Goal: Transaction & Acquisition: Purchase product/service

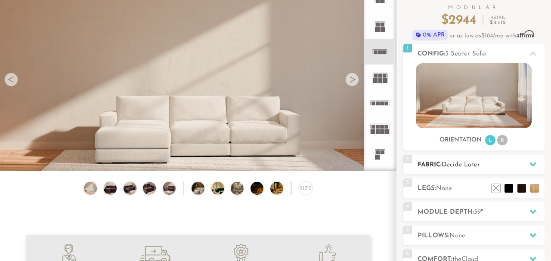
click at [492, 164] on h2 "Fabric: Decide Later" at bounding box center [480, 165] width 127 height 10
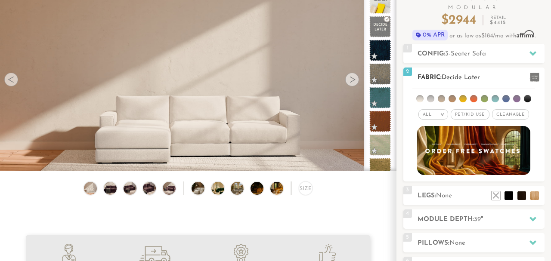
click at [442, 112] on div "All >" at bounding box center [433, 114] width 30 height 10
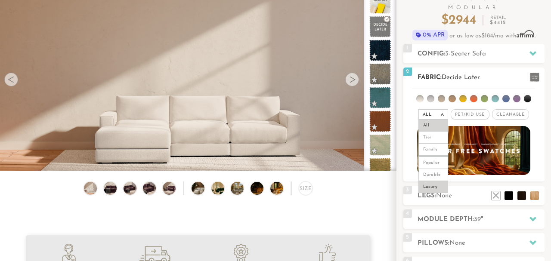
click at [432, 186] on li "Luxury" at bounding box center [433, 187] width 30 height 12
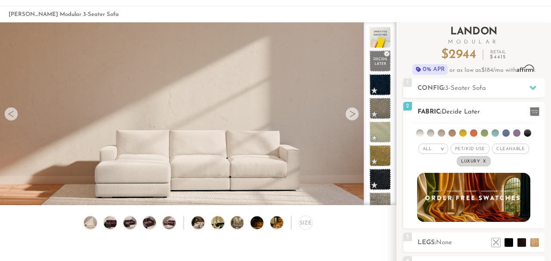
scroll to position [19, 0]
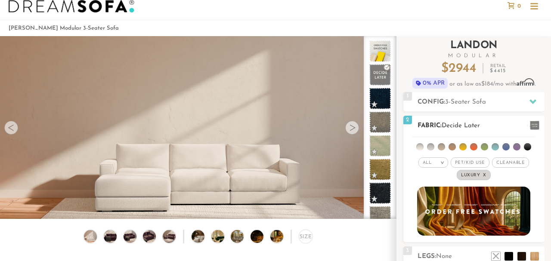
click at [454, 148] on li at bounding box center [451, 146] width 7 height 7
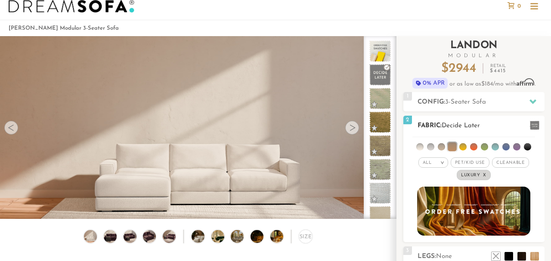
click at [491, 123] on h2 "Fabric: Decide Later" at bounding box center [480, 126] width 127 height 10
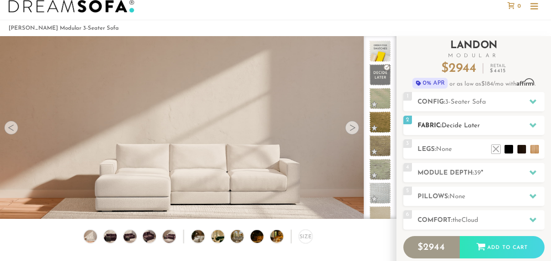
click at [531, 125] on icon at bounding box center [532, 125] width 7 height 5
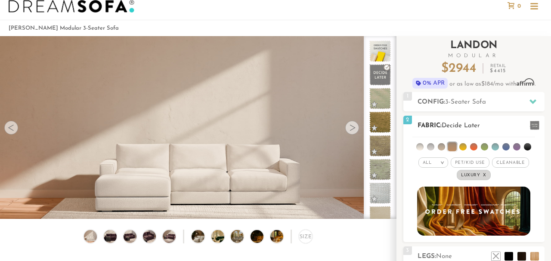
click at [484, 175] on em "x" at bounding box center [484, 175] width 3 height 5
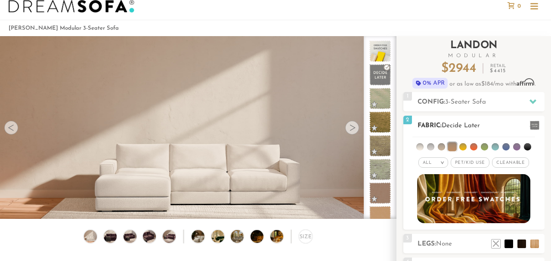
click at [491, 127] on h2 "Fabric: Decide Later" at bounding box center [480, 126] width 127 height 10
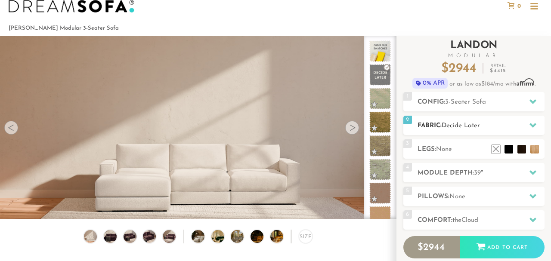
click at [491, 127] on h2 "Fabric: Decide Later" at bounding box center [480, 126] width 127 height 10
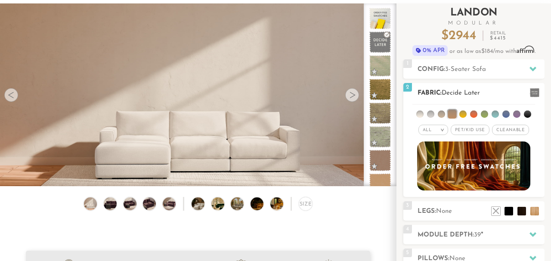
scroll to position [55, 0]
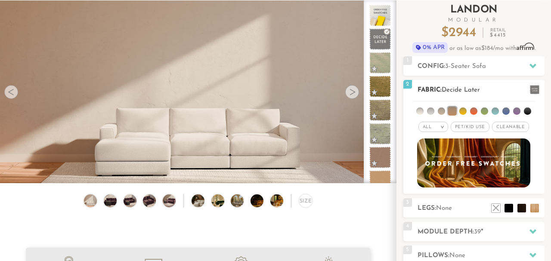
click at [442, 127] on em ">" at bounding box center [442, 127] width 6 height 4
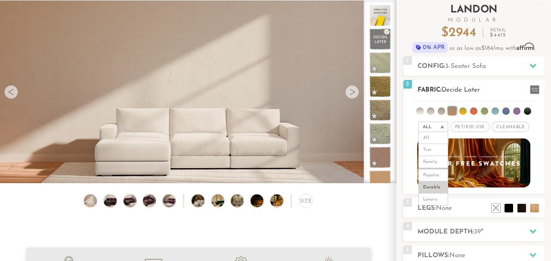
click at [432, 186] on li "Durable" at bounding box center [433, 188] width 30 height 12
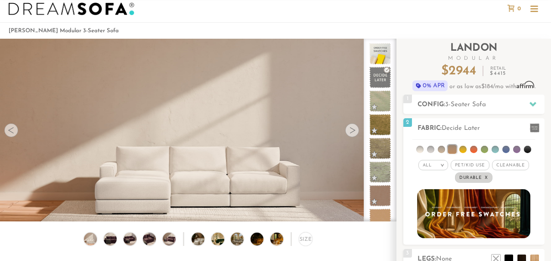
scroll to position [14, 0]
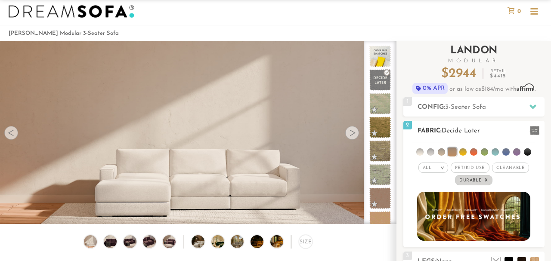
click at [464, 151] on li at bounding box center [462, 151] width 7 height 7
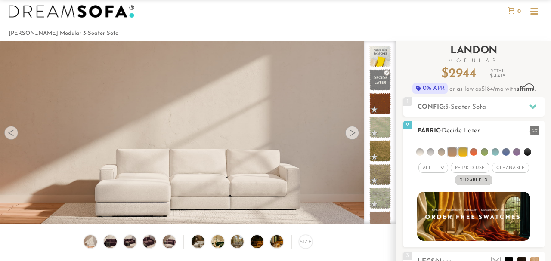
click at [474, 151] on li at bounding box center [473, 151] width 7 height 7
click at [483, 152] on li at bounding box center [484, 151] width 7 height 7
click at [494, 151] on li at bounding box center [494, 151] width 7 height 7
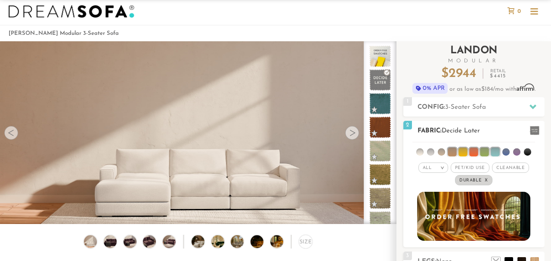
click at [484, 151] on li at bounding box center [484, 152] width 9 height 9
click at [476, 151] on li at bounding box center [473, 152] width 9 height 9
click at [464, 152] on li at bounding box center [462, 152] width 9 height 9
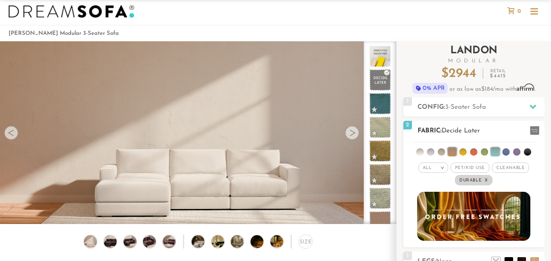
click at [451, 154] on li at bounding box center [452, 152] width 9 height 9
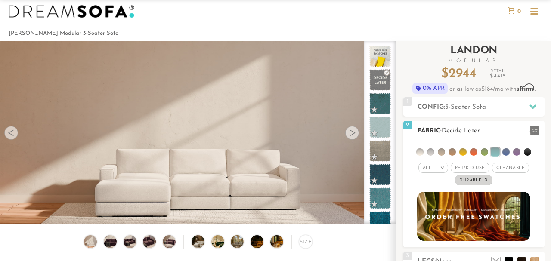
click at [494, 154] on li at bounding box center [495, 152] width 9 height 9
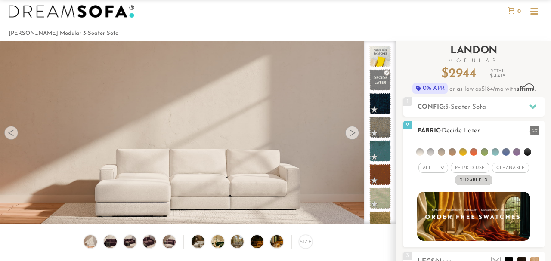
click at [480, 179] on span "Durable x" at bounding box center [473, 180] width 37 height 10
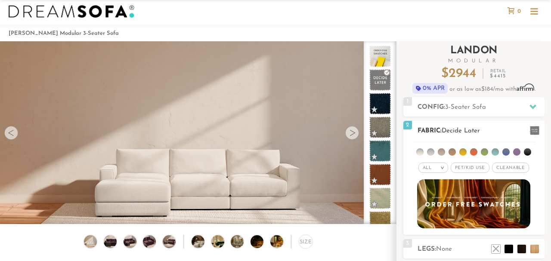
click at [441, 167] on em ">" at bounding box center [442, 168] width 6 height 4
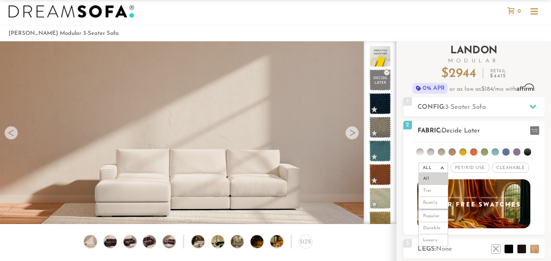
click at [437, 180] on li "All" at bounding box center [433, 179] width 30 height 12
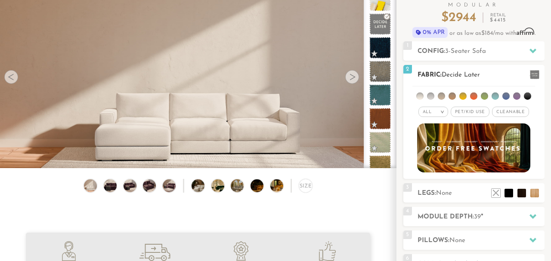
scroll to position [74, 0]
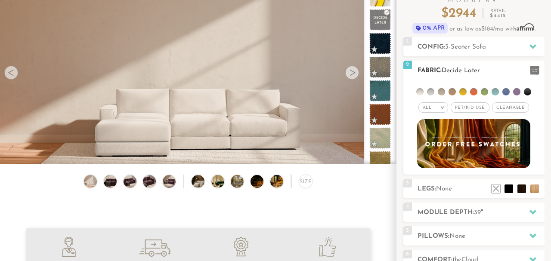
click at [526, 91] on li at bounding box center [527, 91] width 7 height 7
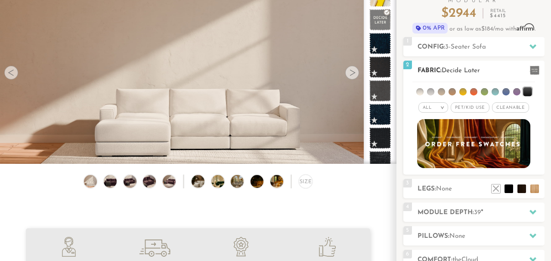
scroll to position [28, 0]
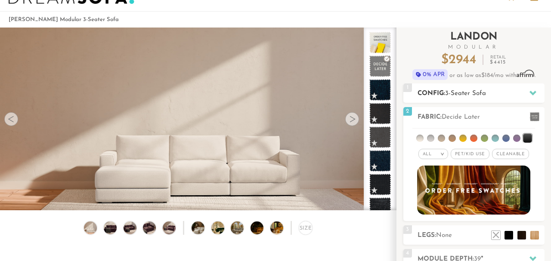
click at [529, 90] on icon at bounding box center [532, 93] width 7 height 7
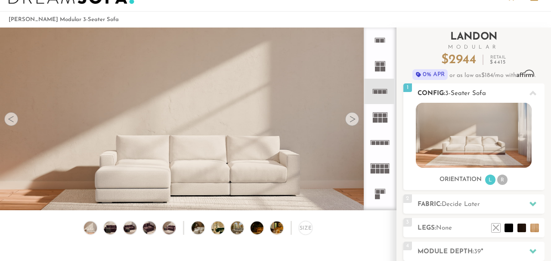
click at [499, 179] on li "R" at bounding box center [502, 180] width 10 height 10
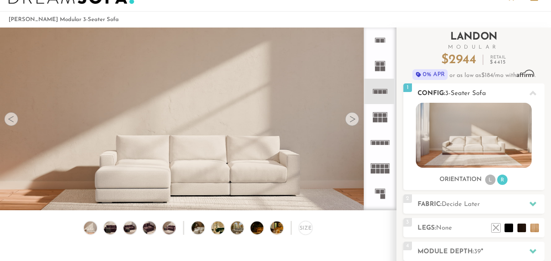
click at [491, 181] on li "L" at bounding box center [490, 180] width 10 height 10
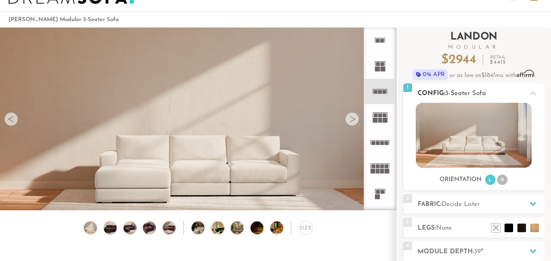
click at [500, 181] on li "R" at bounding box center [502, 180] width 10 height 10
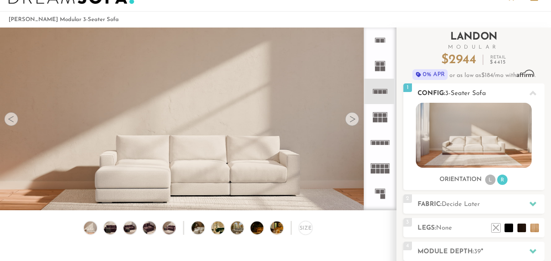
click at [492, 182] on li "L" at bounding box center [490, 180] width 10 height 10
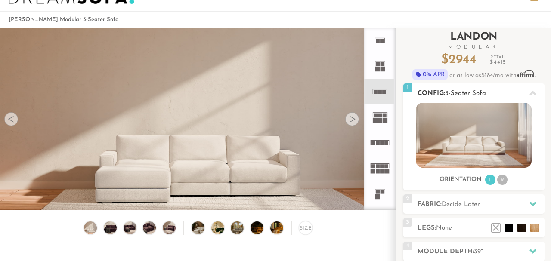
click at [531, 93] on icon at bounding box center [532, 93] width 7 height 5
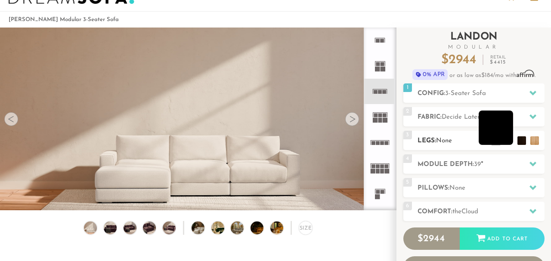
click at [508, 139] on li at bounding box center [496, 128] width 34 height 34
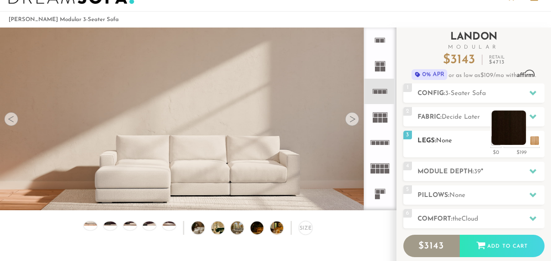
click at [521, 141] on li at bounding box center [508, 128] width 34 height 34
click at [535, 142] on li at bounding box center [521, 128] width 34 height 34
click at [527, 138] on li at bounding box center [521, 128] width 34 height 34
click at [526, 134] on li at bounding box center [521, 128] width 34 height 34
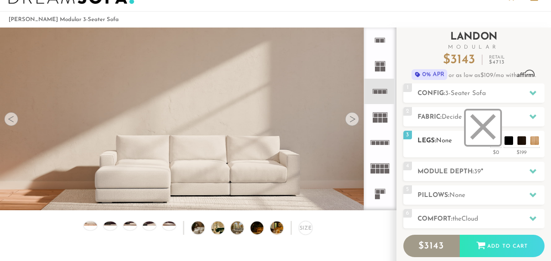
click at [494, 140] on li at bounding box center [483, 128] width 34 height 34
click at [458, 143] on h2 "Legs: None" at bounding box center [480, 141] width 127 height 10
click at [470, 172] on h2 "Module Depth: 39 "" at bounding box center [480, 172] width 127 height 10
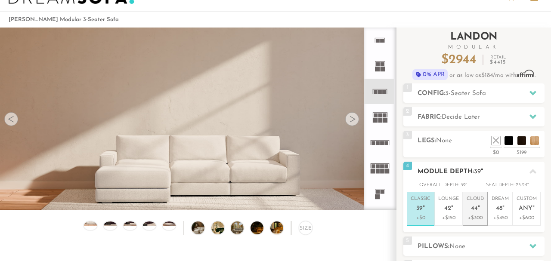
click at [478, 213] on p "Cloud 44 "" at bounding box center [475, 205] width 17 height 19
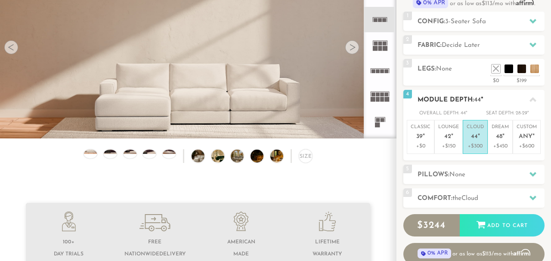
scroll to position [115, 0]
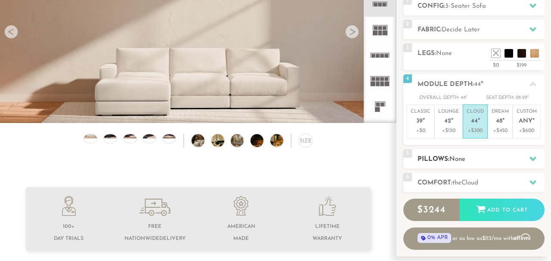
click at [469, 161] on h2 "Pillows: None" at bounding box center [480, 159] width 127 height 10
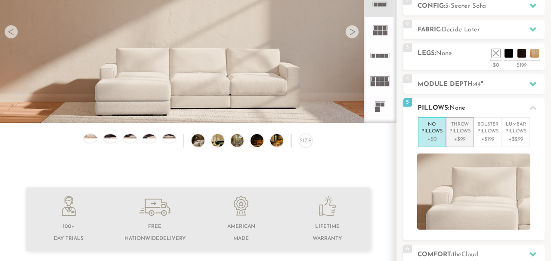
click at [465, 138] on p "+$99" at bounding box center [459, 140] width 21 height 8
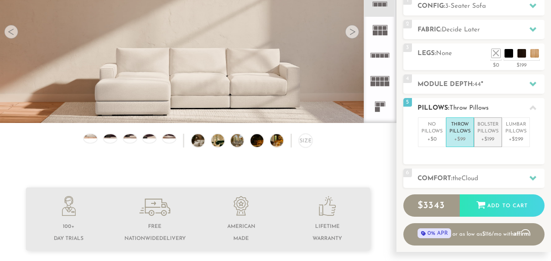
click at [481, 136] on p "+$199" at bounding box center [487, 140] width 21 height 8
click at [460, 137] on p "+$99" at bounding box center [459, 140] width 21 height 8
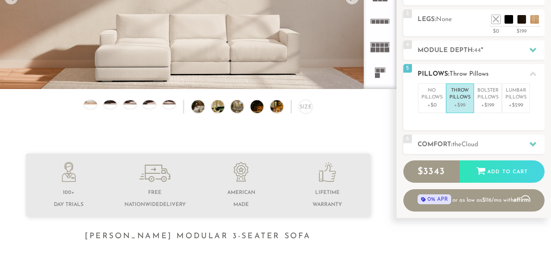
scroll to position [151, 0]
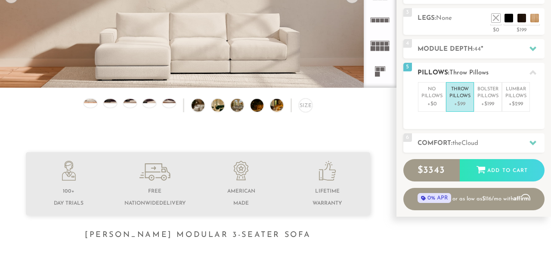
click at [460, 102] on p "+$99" at bounding box center [459, 104] width 21 height 8
click at [436, 98] on p "No Pillows" at bounding box center [431, 93] width 21 height 14
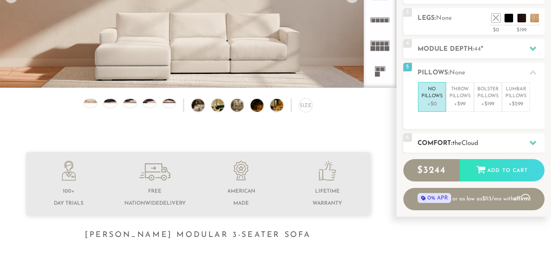
click at [461, 143] on span "the" at bounding box center [456, 143] width 9 height 6
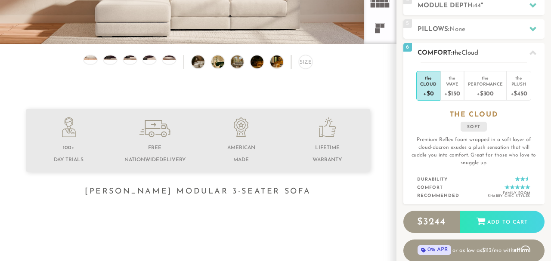
scroll to position [195, 0]
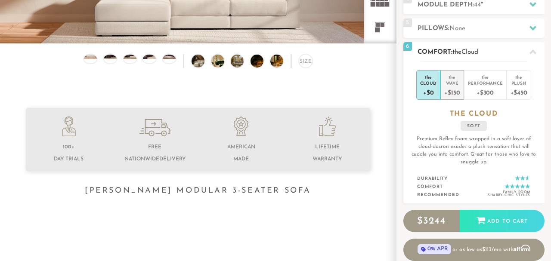
click at [458, 86] on div "+$150" at bounding box center [451, 92] width 15 height 12
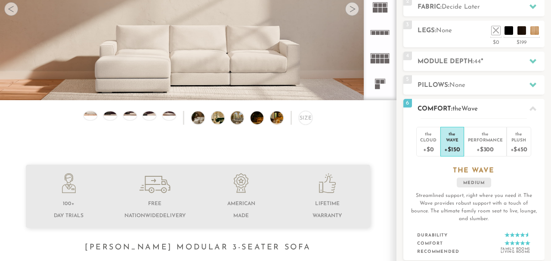
scroll to position [144, 0]
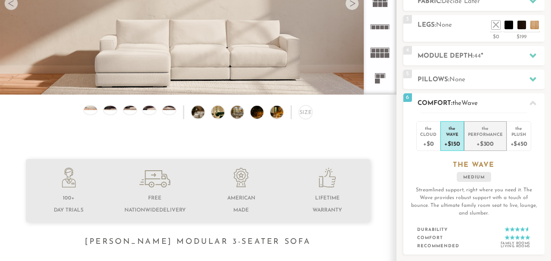
click at [485, 133] on div "Performance" at bounding box center [485, 134] width 35 height 6
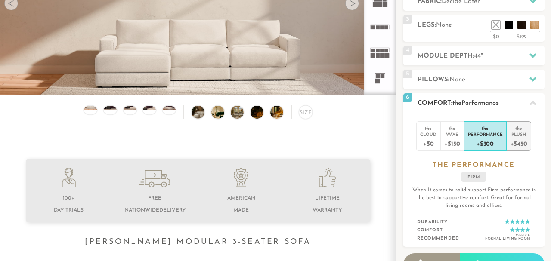
click at [511, 137] on div "+$450" at bounding box center [518, 143] width 17 height 12
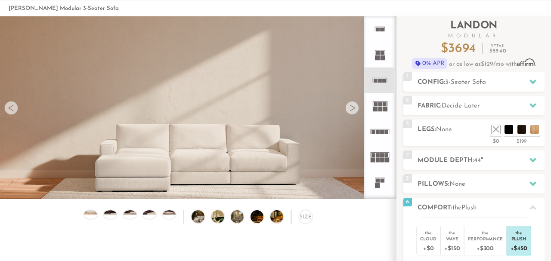
scroll to position [0, 0]
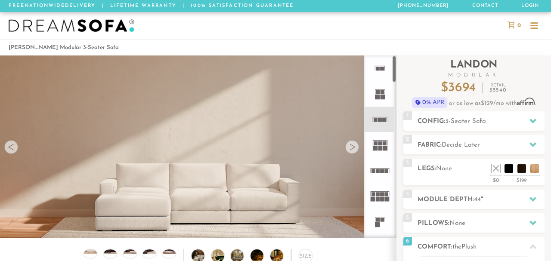
click at [355, 148] on div at bounding box center [352, 147] width 14 height 14
click at [352, 148] on div at bounding box center [352, 147] width 14 height 14
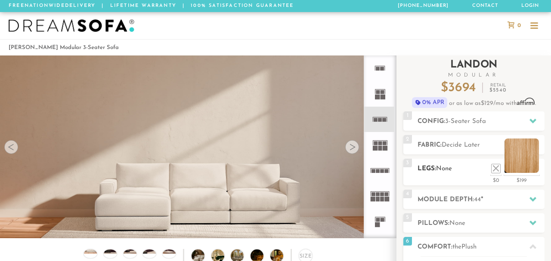
click at [535, 168] on li at bounding box center [521, 156] width 34 height 34
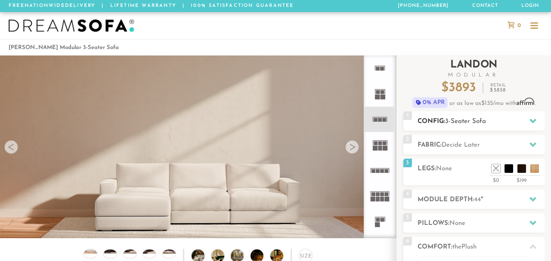
click at [492, 117] on h2 "Config: 3-Seater Sofa" at bounding box center [480, 122] width 127 height 10
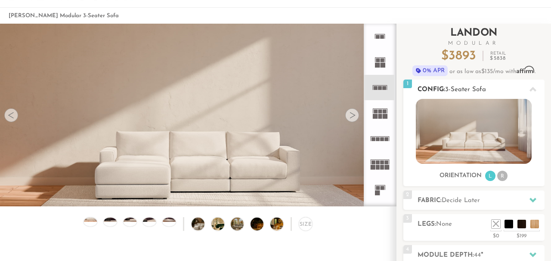
scroll to position [38, 0]
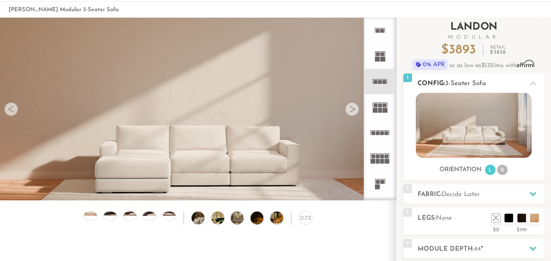
click at [533, 83] on icon at bounding box center [532, 83] width 7 height 5
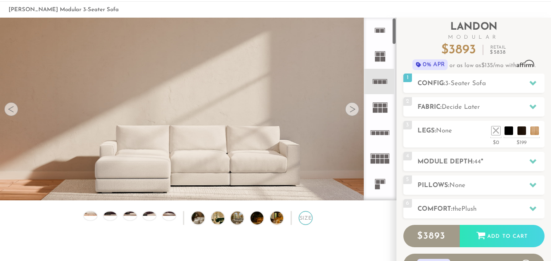
click at [305, 219] on div "Size" at bounding box center [306, 218] width 14 height 14
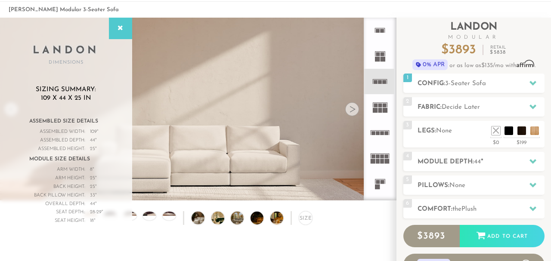
click at [367, 225] on div "Size" at bounding box center [198, 220] width 396 height 18
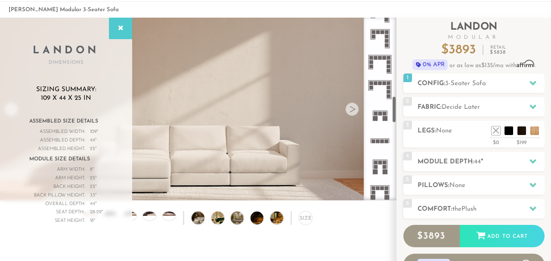
scroll to position [529, 0]
click at [376, 139] on icon at bounding box center [379, 140] width 25 height 25
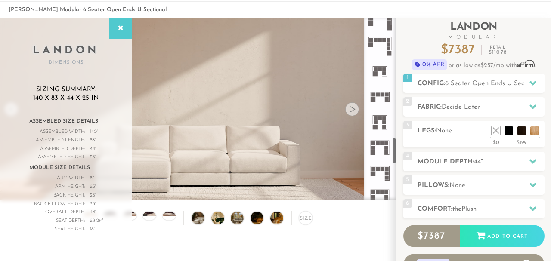
scroll to position [803, 0]
click at [379, 94] on rect at bounding box center [378, 94] width 4 height 4
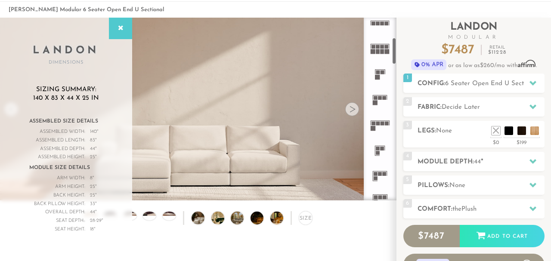
scroll to position [109, 0]
click at [375, 125] on rect at bounding box center [373, 124] width 4 height 4
click at [379, 97] on rect at bounding box center [380, 98] width 4 height 4
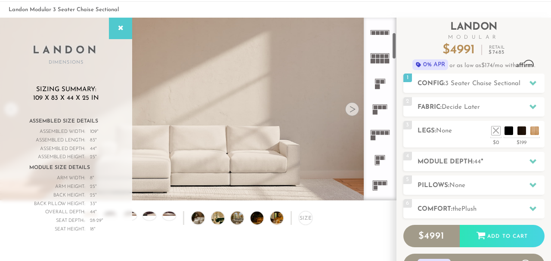
scroll to position [99, 0]
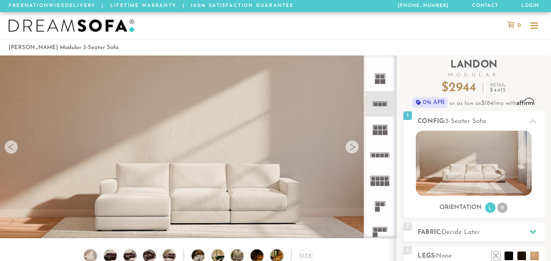
scroll to position [9237, 551]
click at [380, 104] on rect at bounding box center [380, 104] width 4 height 4
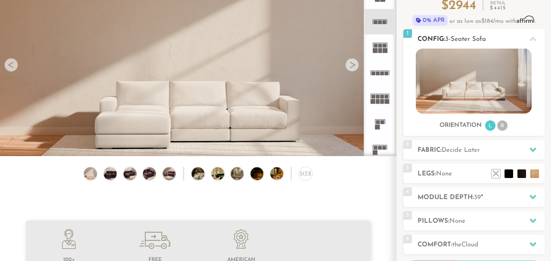
scroll to position [86, 0]
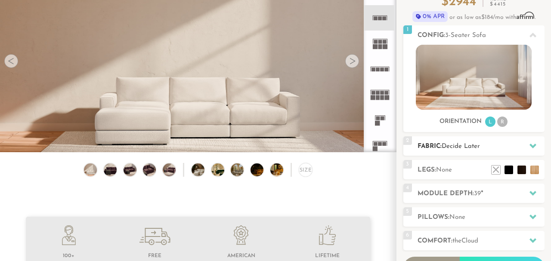
click at [533, 145] on icon at bounding box center [532, 146] width 7 height 5
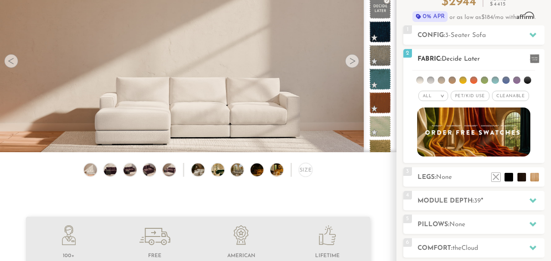
click at [465, 95] on span "Pet/Kid Use x" at bounding box center [470, 96] width 39 height 10
click at [504, 94] on span "Cleanable x" at bounding box center [513, 96] width 37 height 10
click at [504, 94] on span "Cleanable x" at bounding box center [513, 96] width 43 height 10
click at [477, 96] on span "Pet/Kid Use x" at bounding box center [469, 96] width 45 height 10
click at [445, 96] on em ">" at bounding box center [442, 96] width 6 height 4
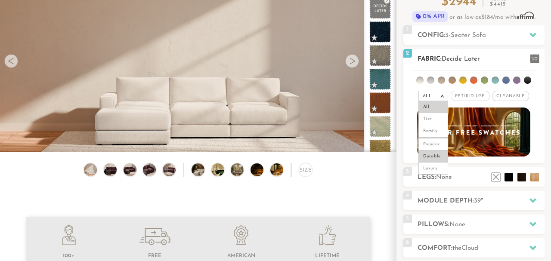
click at [436, 156] on li "Durable" at bounding box center [433, 157] width 30 height 12
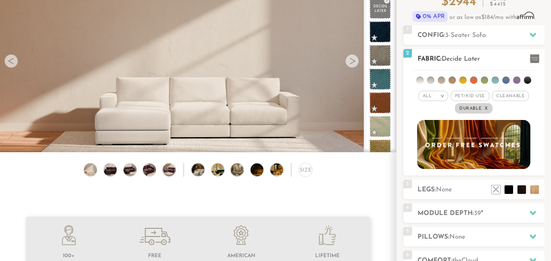
click at [443, 98] on em ">" at bounding box center [442, 96] width 6 height 4
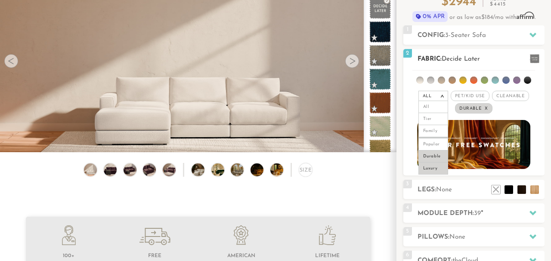
click at [436, 167] on li "Luxury" at bounding box center [433, 169] width 30 height 12
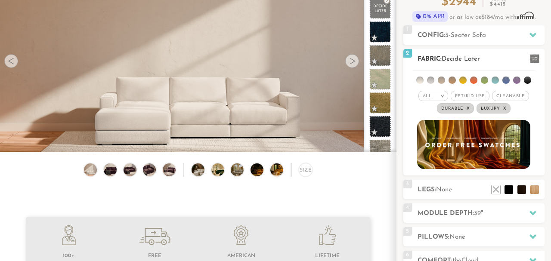
click at [463, 95] on span "Pet/Kid Use x" at bounding box center [470, 96] width 39 height 10
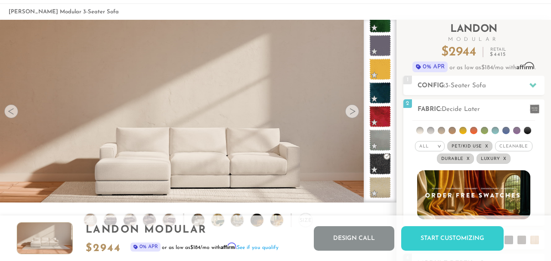
scroll to position [0, 0]
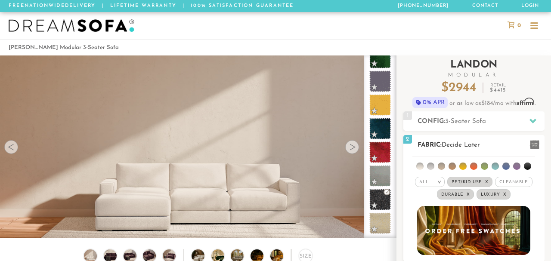
click at [465, 181] on span "Pet/Kid Use x" at bounding box center [469, 182] width 45 height 10
click at [452, 193] on span "Durable x" at bounding box center [455, 194] width 37 height 10
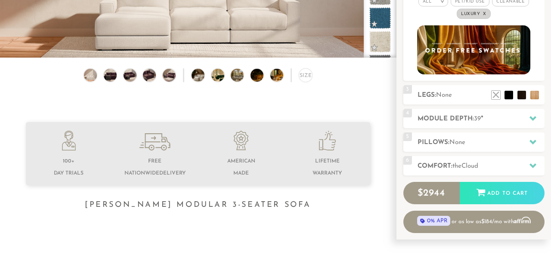
scroll to position [181, 0]
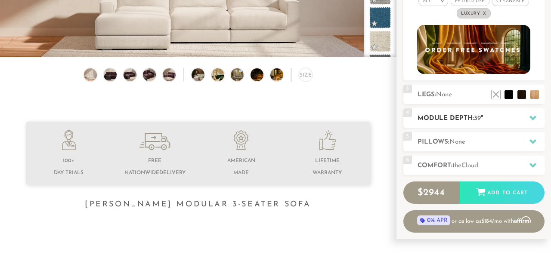
click at [505, 121] on h2 "Module Depth: 39 "" at bounding box center [480, 119] width 127 height 10
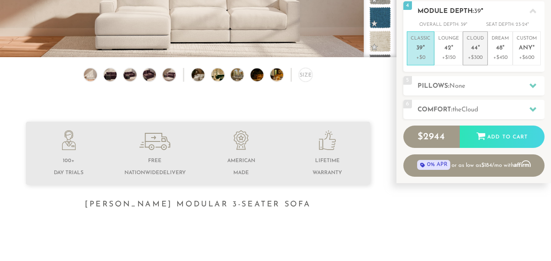
click at [476, 53] on p "Cloud 44 "" at bounding box center [475, 44] width 17 height 19
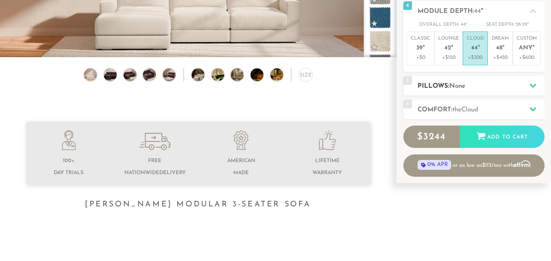
click at [499, 88] on h2 "Pillows: None" at bounding box center [480, 86] width 127 height 10
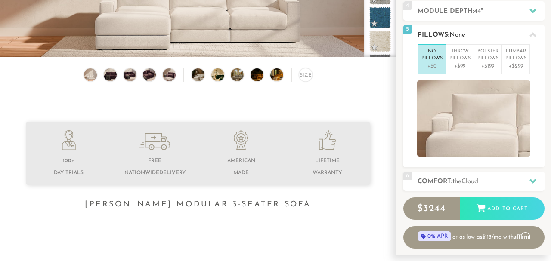
click at [429, 59] on p "No Pillows" at bounding box center [431, 55] width 21 height 14
click at [461, 59] on p "Throw Pillows" at bounding box center [459, 55] width 21 height 14
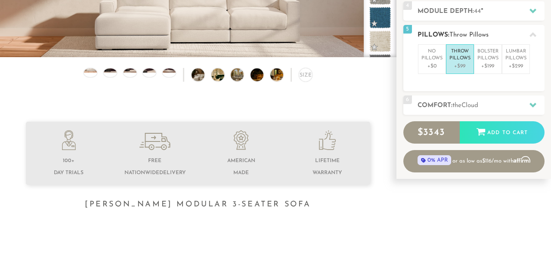
click at [531, 35] on icon at bounding box center [532, 34] width 7 height 5
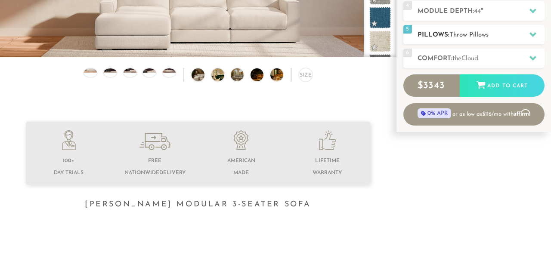
click at [531, 35] on icon at bounding box center [532, 34] width 7 height 7
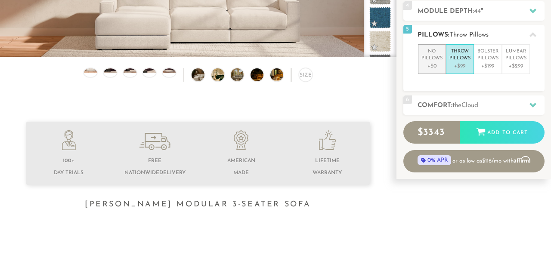
click at [433, 60] on p "No Pillows" at bounding box center [431, 55] width 21 height 14
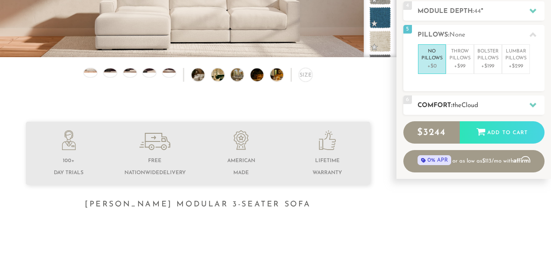
click at [534, 103] on icon at bounding box center [532, 105] width 7 height 5
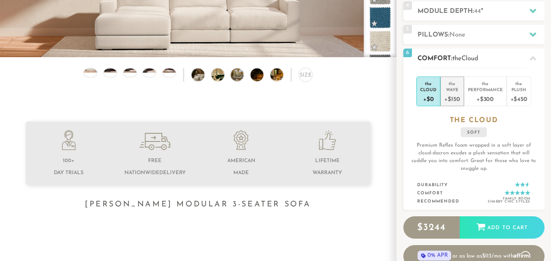
click at [458, 96] on div "+$150" at bounding box center [451, 99] width 15 height 12
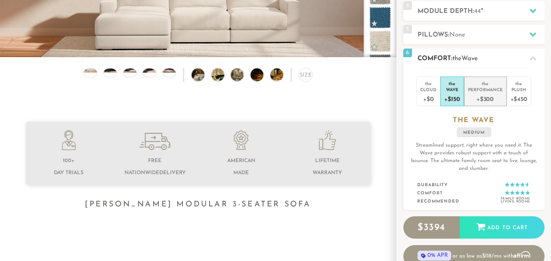
click at [478, 96] on div "+$300" at bounding box center [485, 99] width 35 height 12
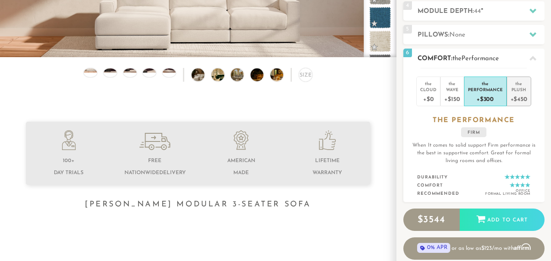
click at [518, 94] on div "+$450" at bounding box center [518, 99] width 17 height 12
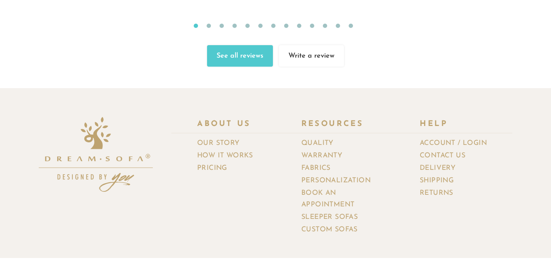
scroll to position [9034, 0]
